Goal: Information Seeking & Learning: Find specific fact

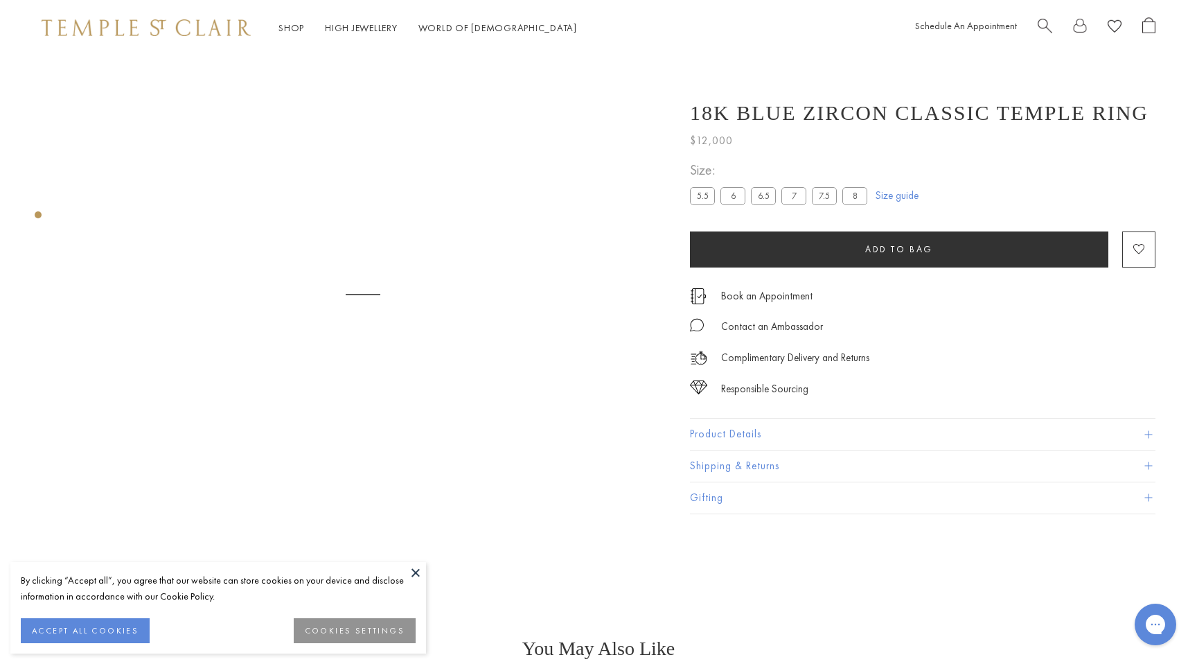
scroll to position [55, 0]
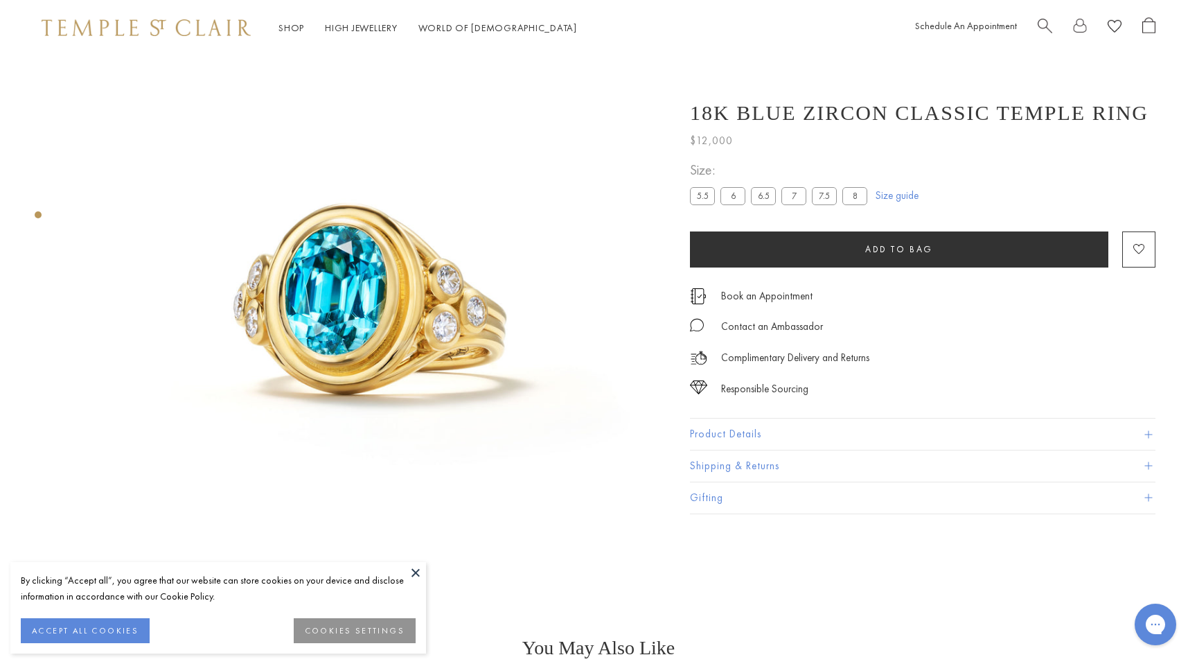
click at [748, 439] on button "Product Details" at bounding box center [923, 433] width 466 height 31
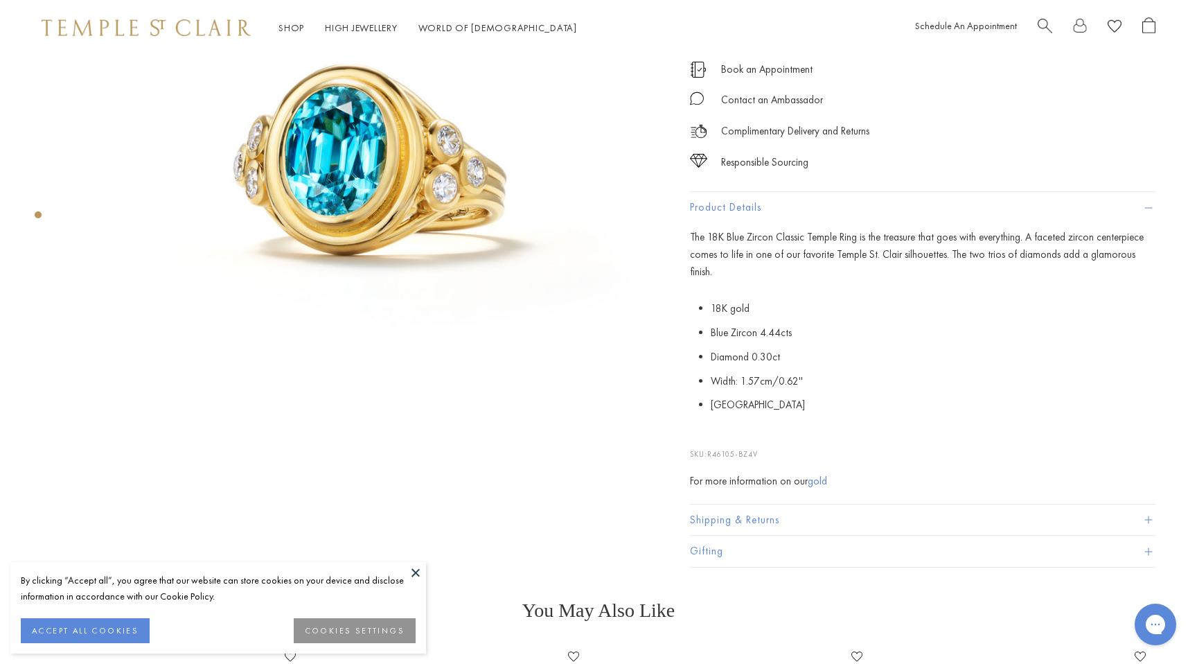
scroll to position [197, 0]
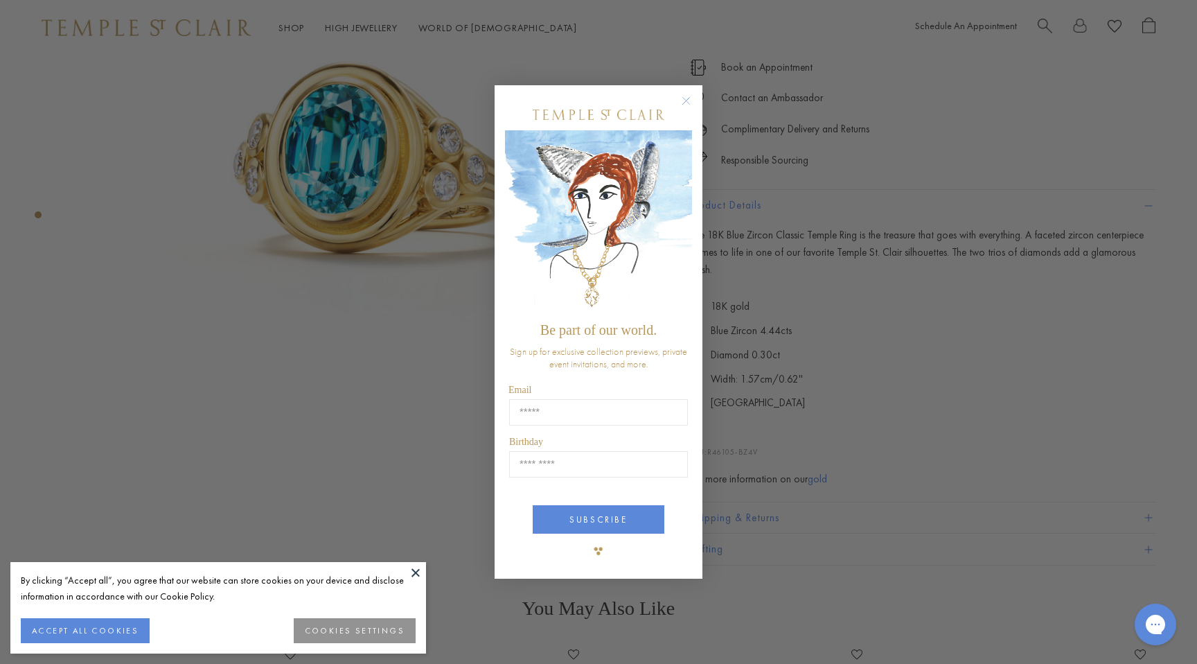
click at [682, 99] on circle "Close dialog" at bounding box center [686, 101] width 17 height 17
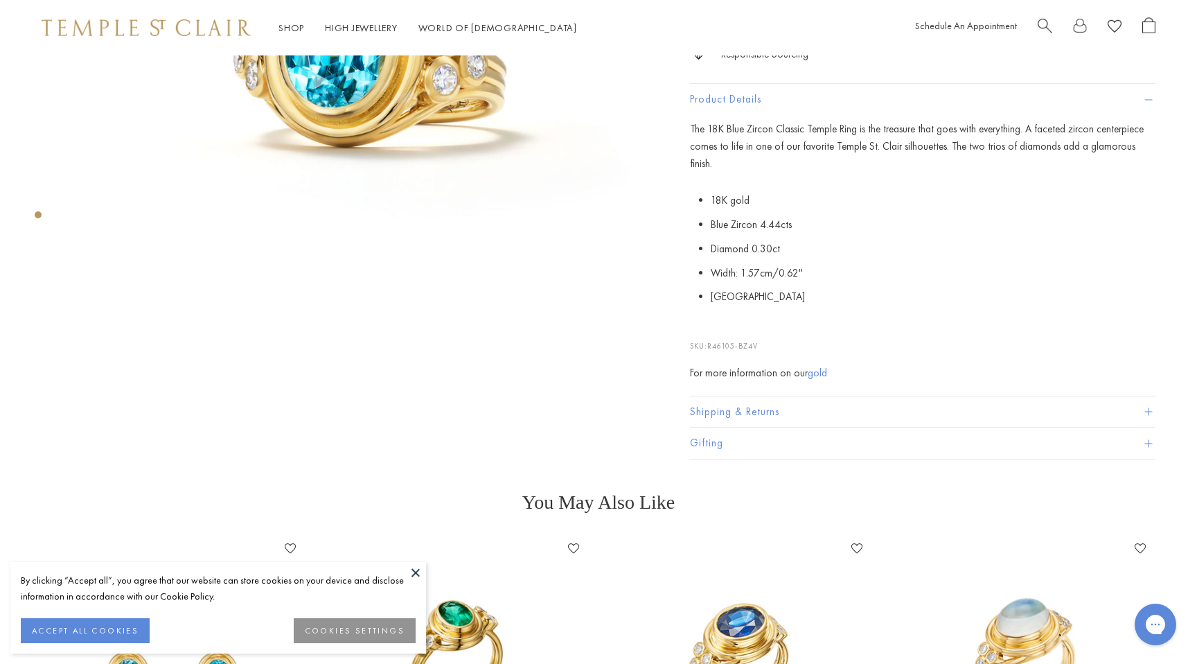
scroll to position [311, 0]
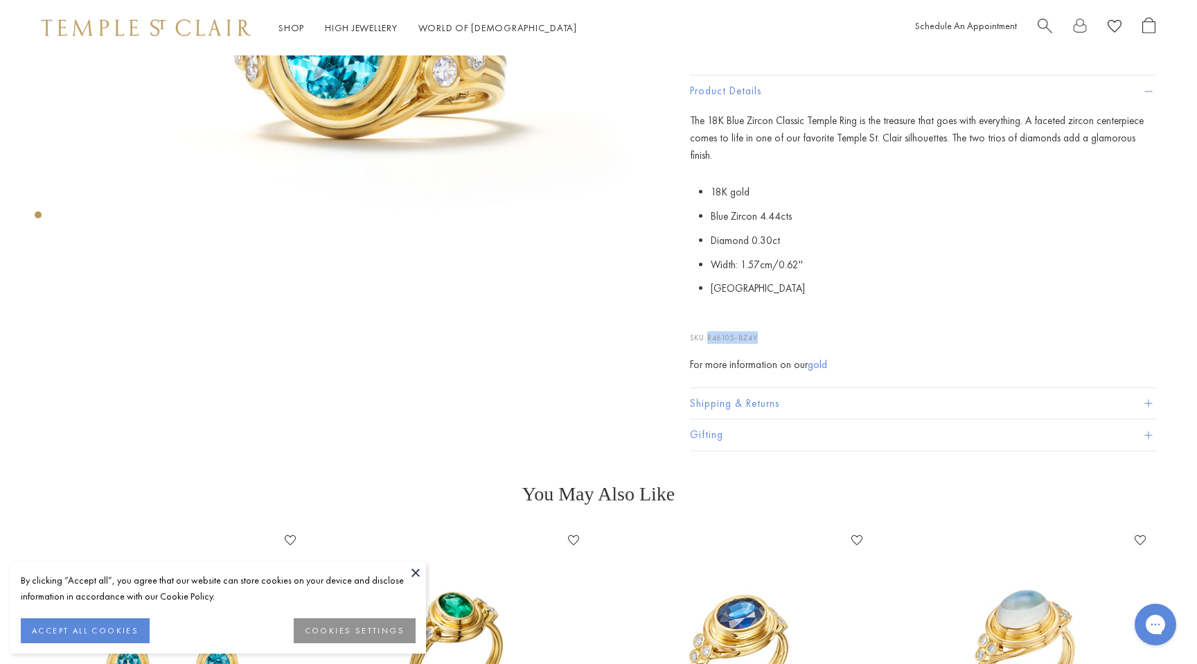
drag, startPoint x: 708, startPoint y: 322, endPoint x: 759, endPoint y: 324, distance: 50.6
click at [759, 324] on p "SKU: R46105-BZ4V" at bounding box center [923, 330] width 466 height 26
copy p "R46105-BZ4V"
